Goal: Check status: Check status

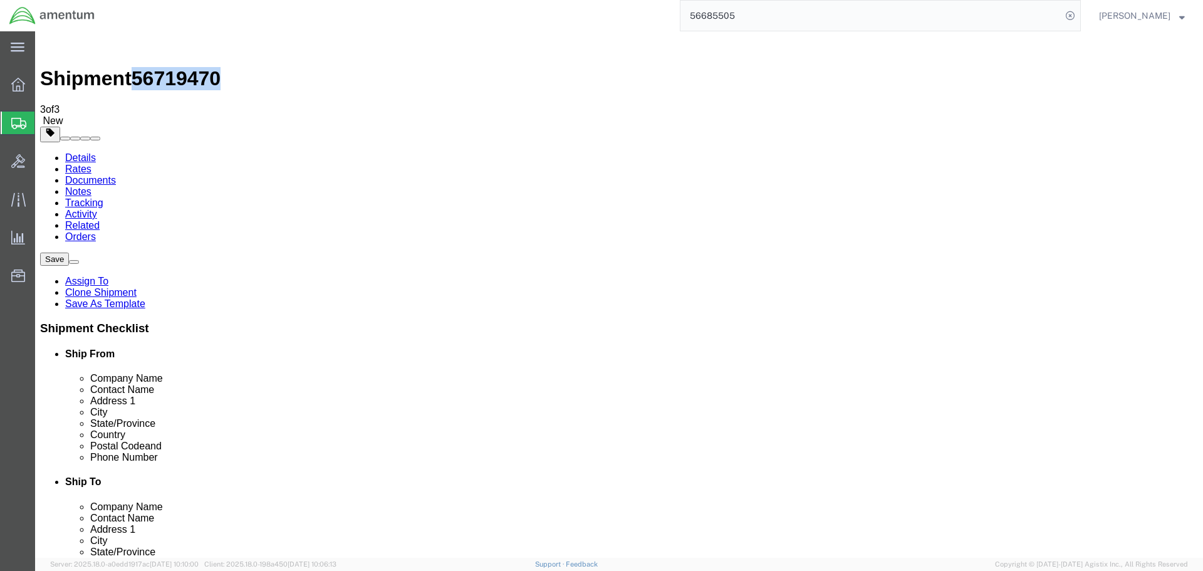
click at [71, 152] on link "Details" at bounding box center [80, 157] width 31 height 11
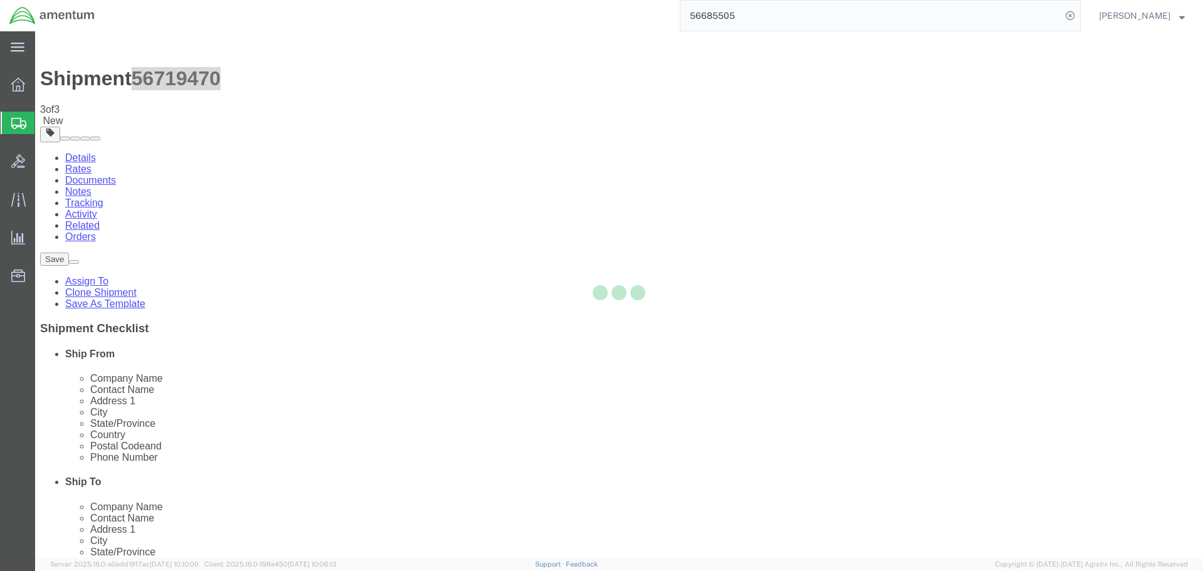
click at [174, 51] on div at bounding box center [619, 294] width 1168 height 526
select select "49831"
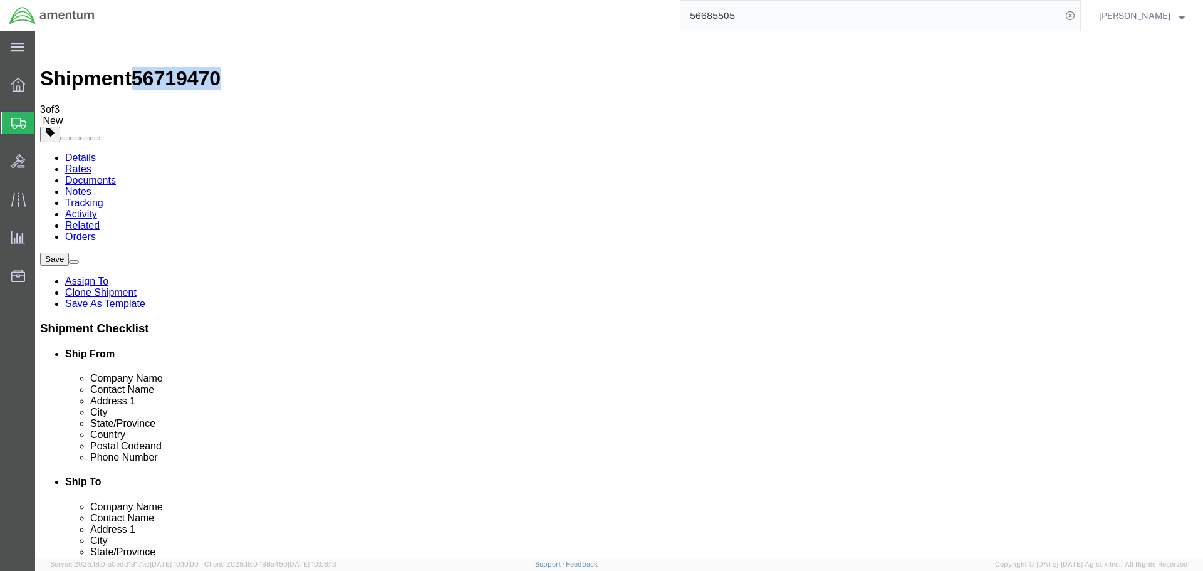
drag, startPoint x: 174, startPoint y: 51, endPoint x: 132, endPoint y: 17, distance: 53.9
click span "56719470"
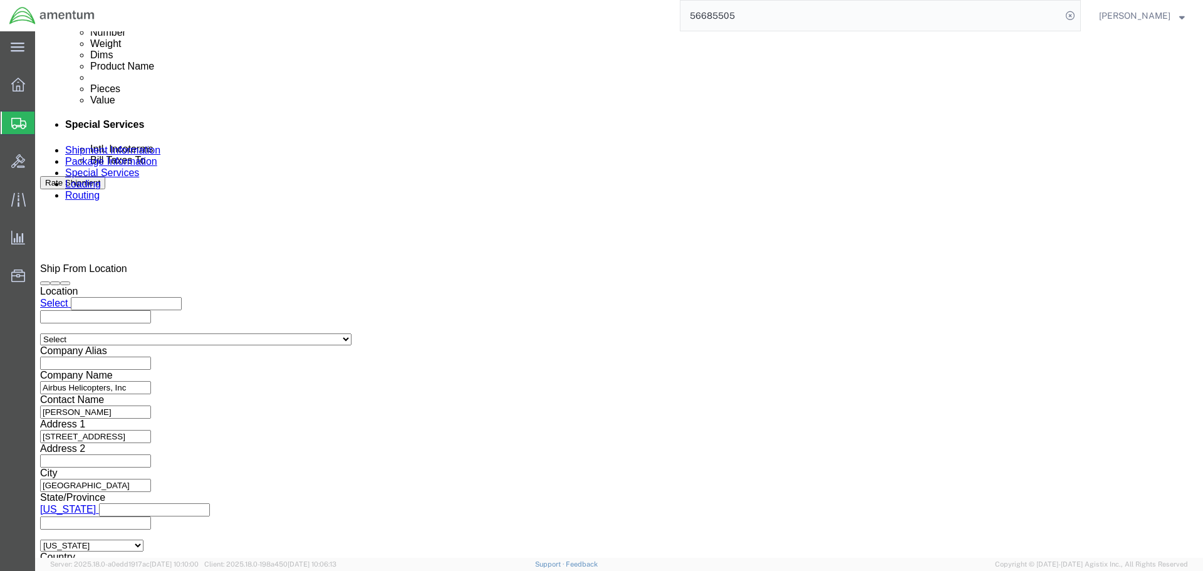
scroll to position [772, 0]
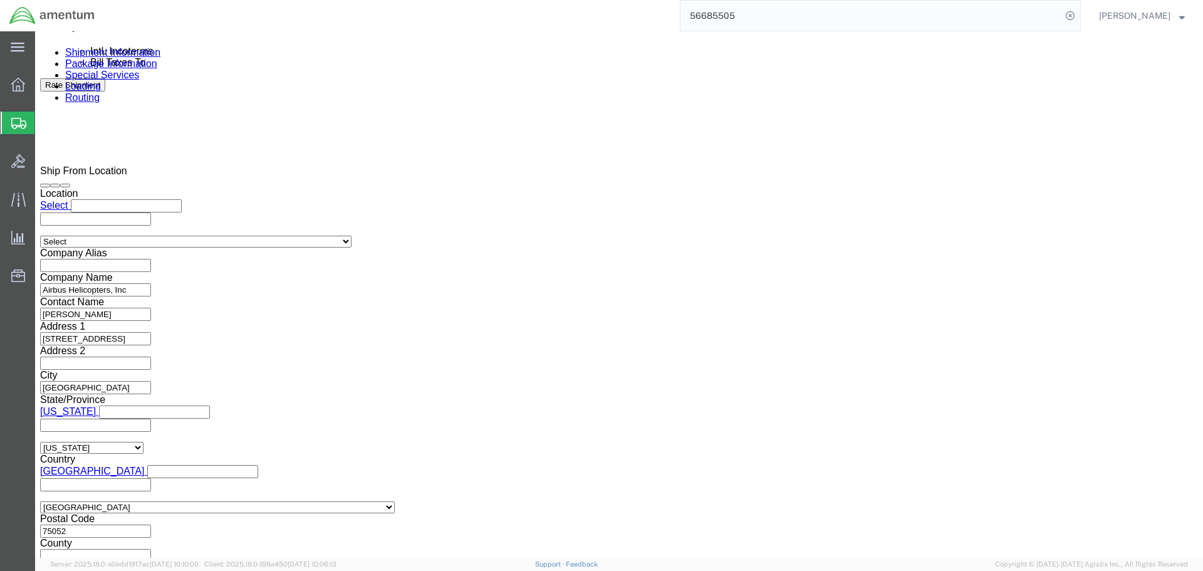
drag, startPoint x: 877, startPoint y: 472, endPoint x: 209, endPoint y: 425, distance: 669.0
click button "Continue"
